Goal: Navigation & Orientation: Find specific page/section

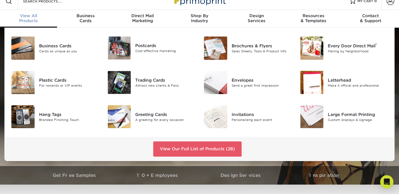
scroll to position [9, 0]
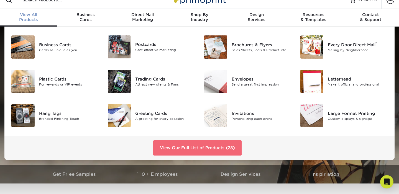
click at [190, 147] on link "View Our Full List of Products (28)" at bounding box center [197, 148] width 88 height 15
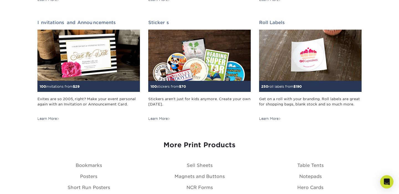
scroll to position [555, 0]
